Goal: Information Seeking & Learning: Find specific fact

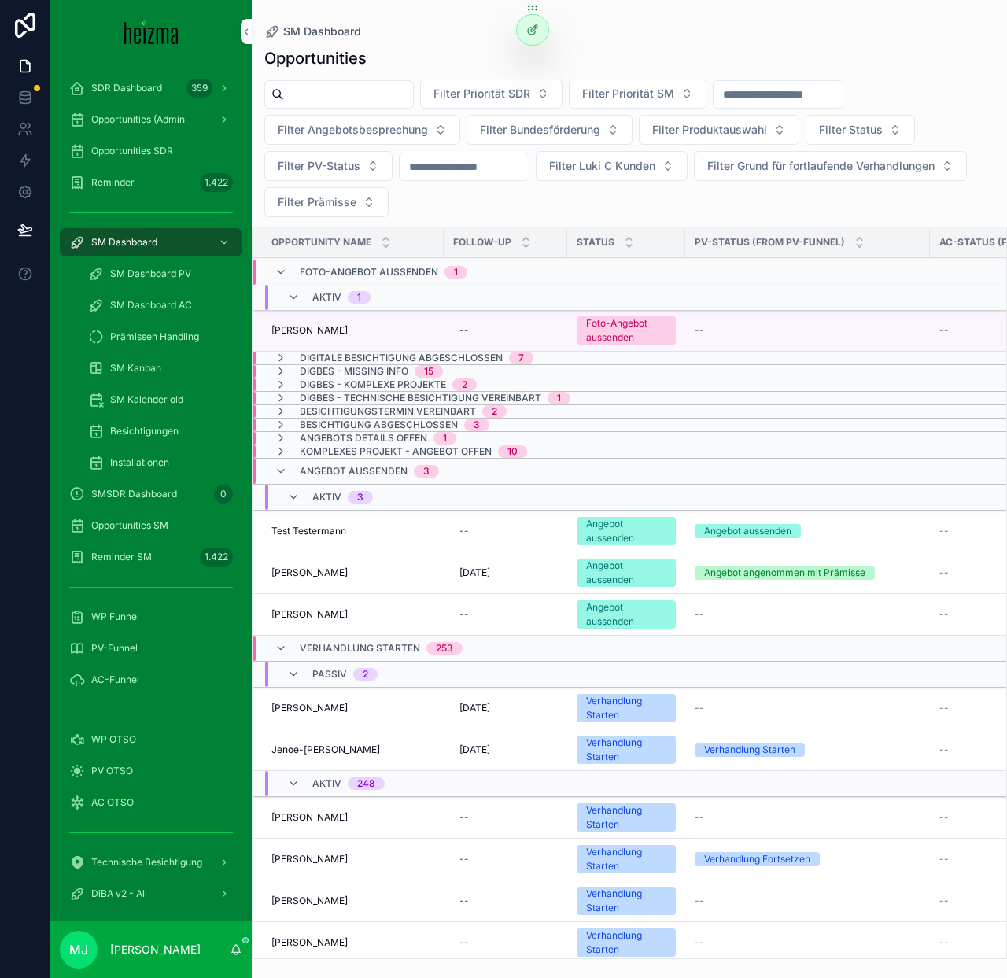
click at [419, 31] on div "SM Dashboard" at bounding box center [629, 31] width 730 height 13
click at [352, 95] on input "scrollable content" at bounding box center [348, 94] width 129 height 22
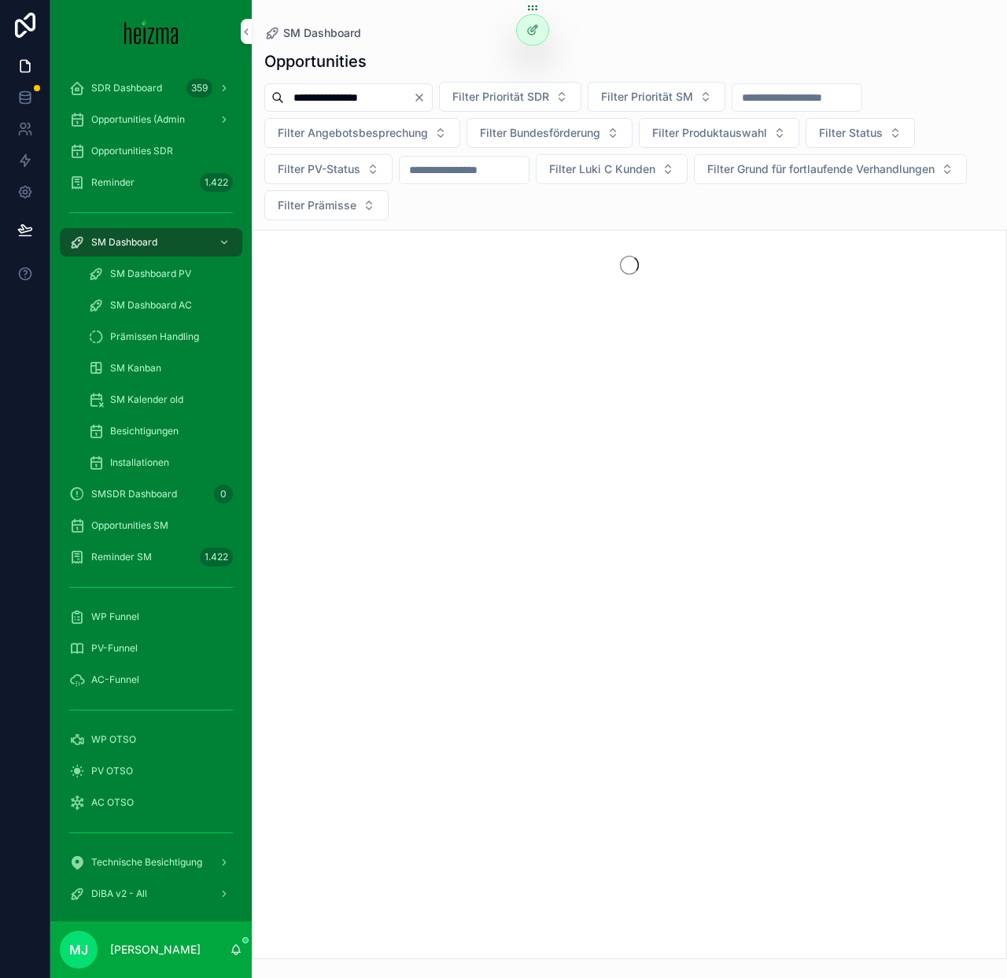
type input "**********"
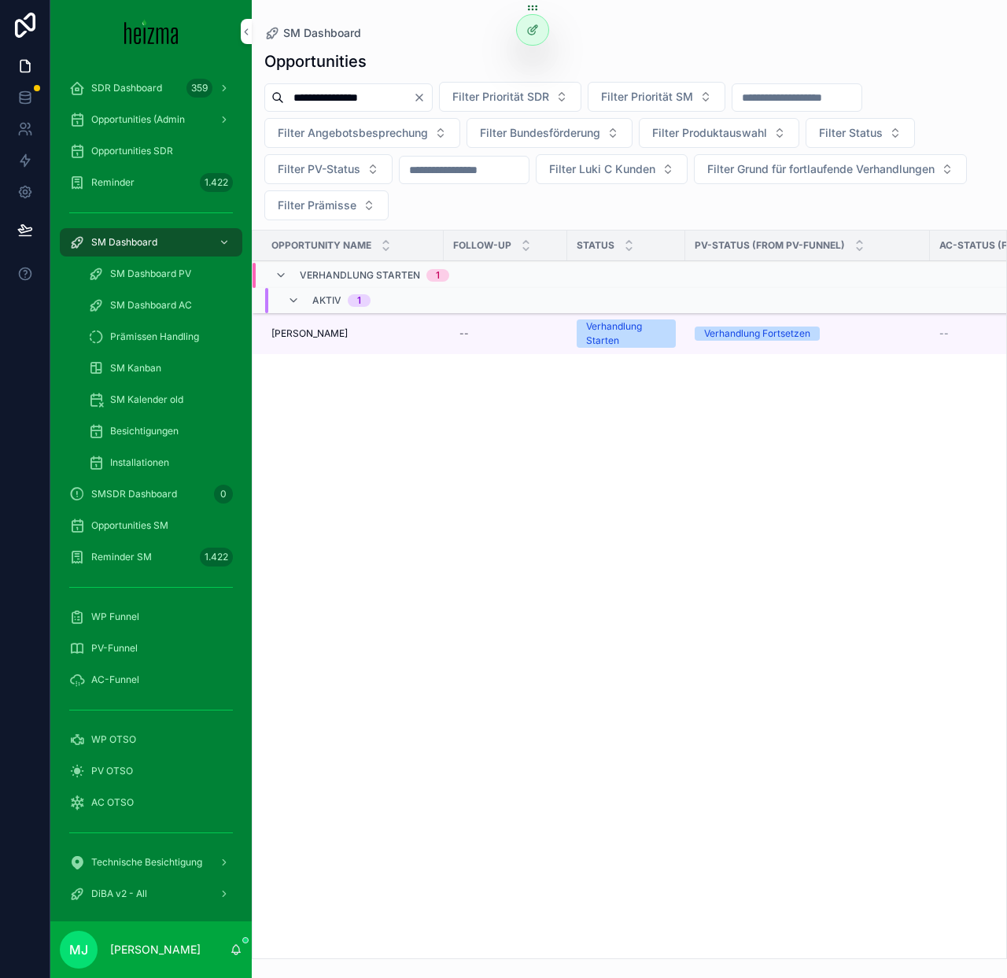
click at [330, 335] on span "Tobias Lauritsch" at bounding box center [309, 333] width 76 height 13
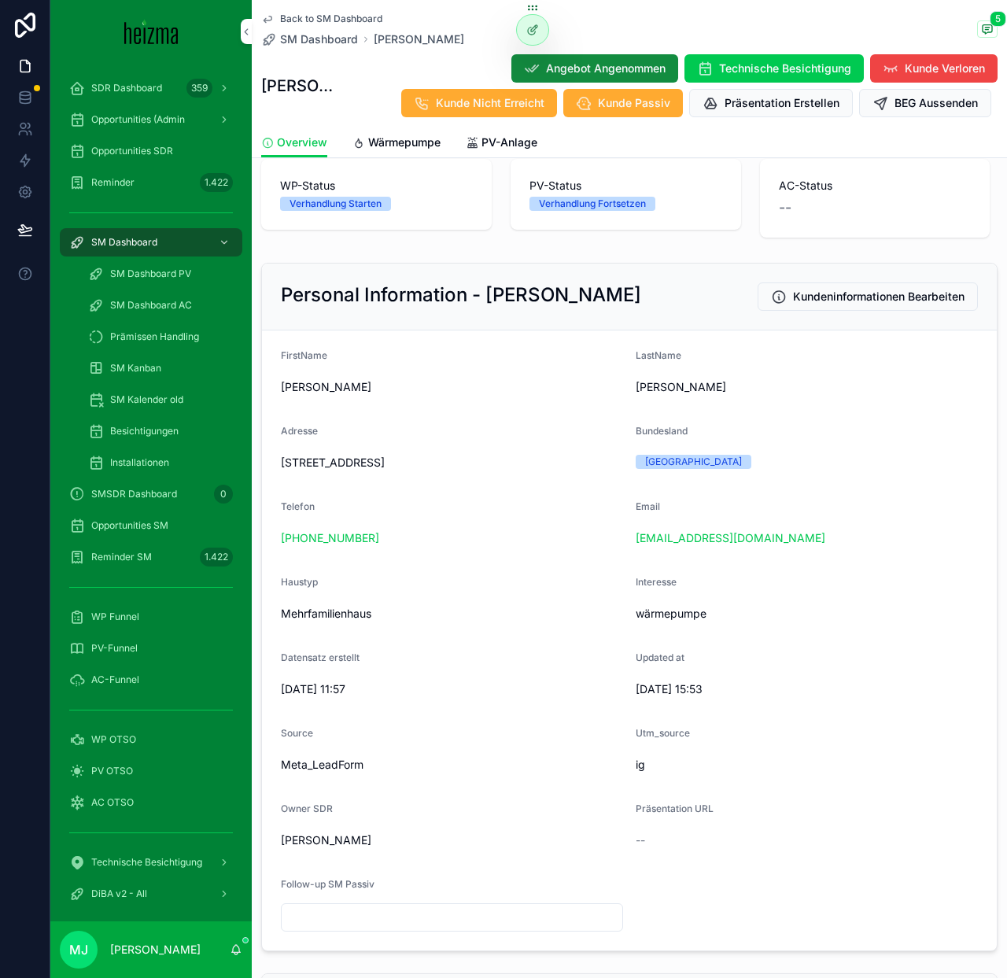
scroll to position [154, 0]
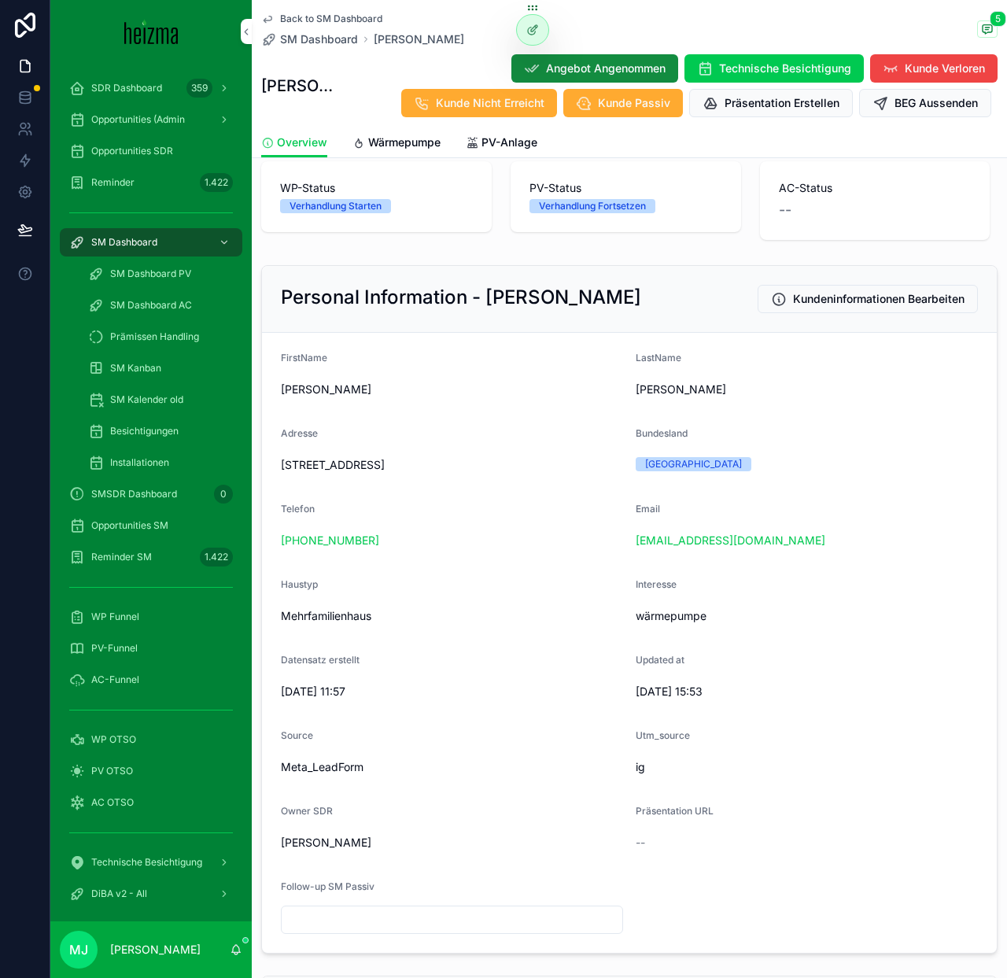
click at [756, 430] on div "Bundesland" at bounding box center [806, 436] width 342 height 19
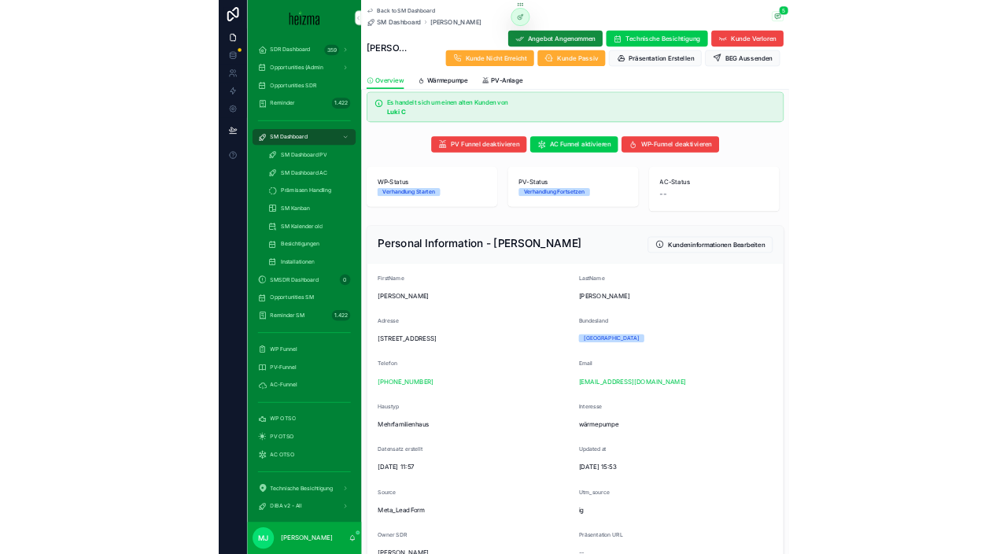
scroll to position [0, 0]
